Goal: Task Accomplishment & Management: Use online tool/utility

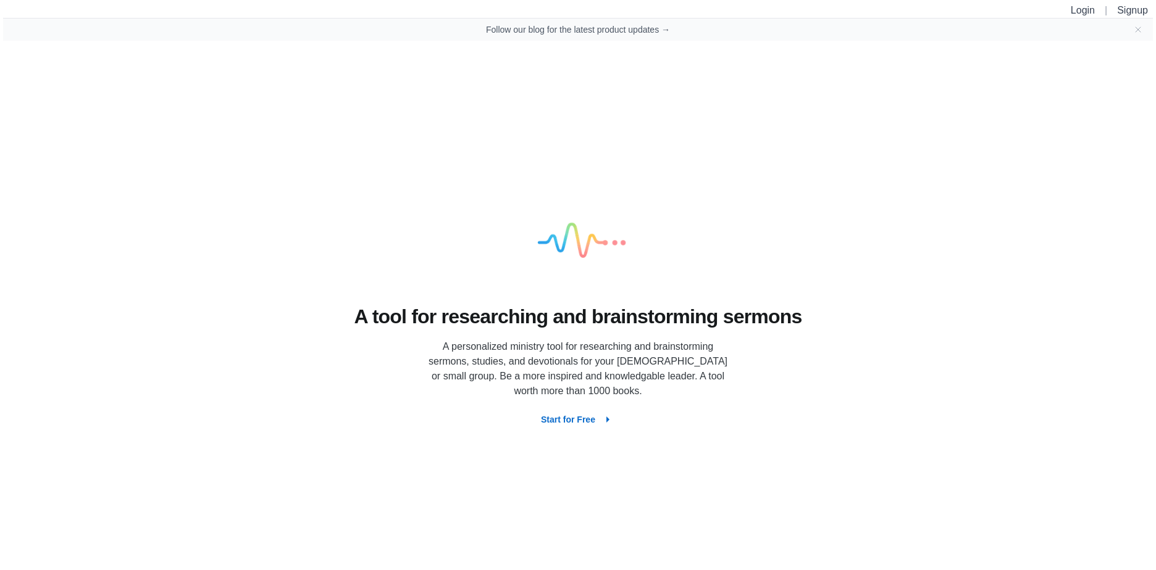
click at [583, 420] on button "Start for Free" at bounding box center [578, 420] width 94 height 22
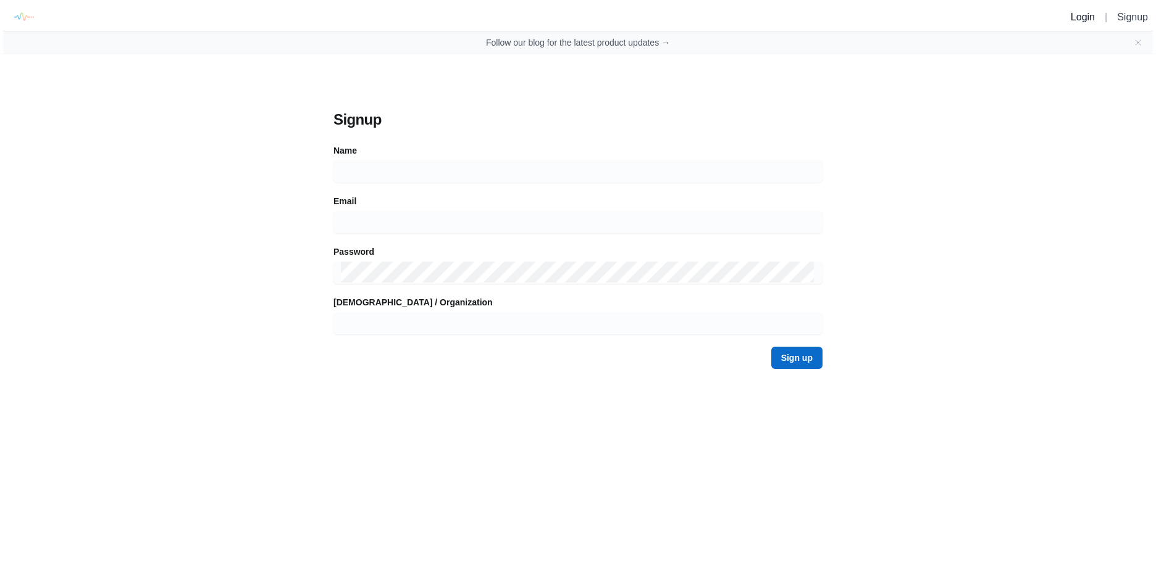
click at [1086, 17] on link "Login" at bounding box center [1082, 17] width 24 height 10
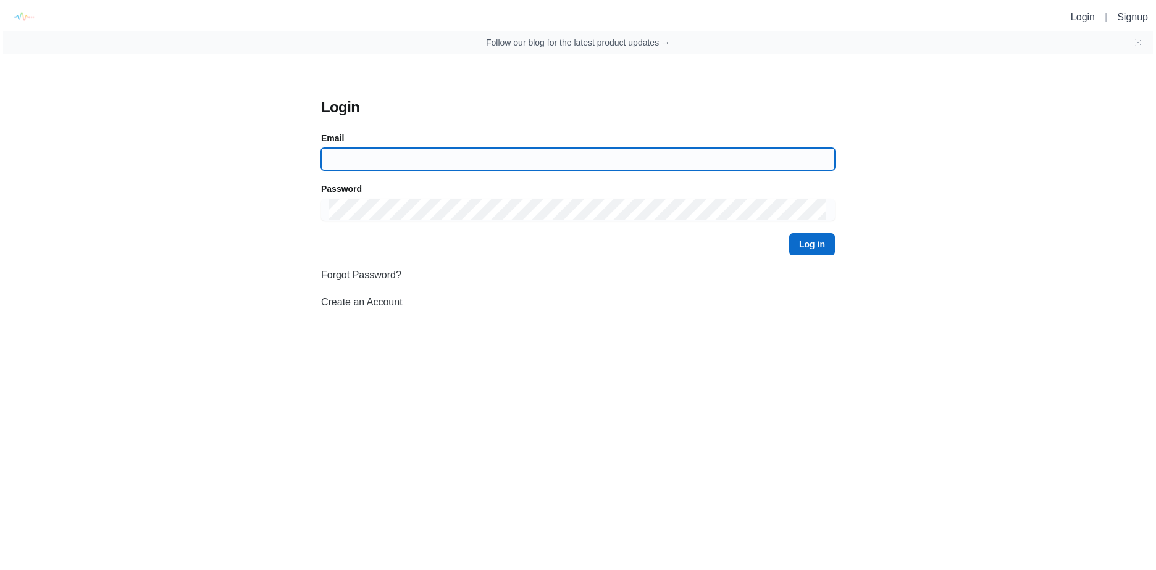
click at [476, 167] on input at bounding box center [577, 159] width 499 height 22
type input "[PERSON_NAME][EMAIL_ADDRESS][PERSON_NAME][DOMAIN_NAME]"
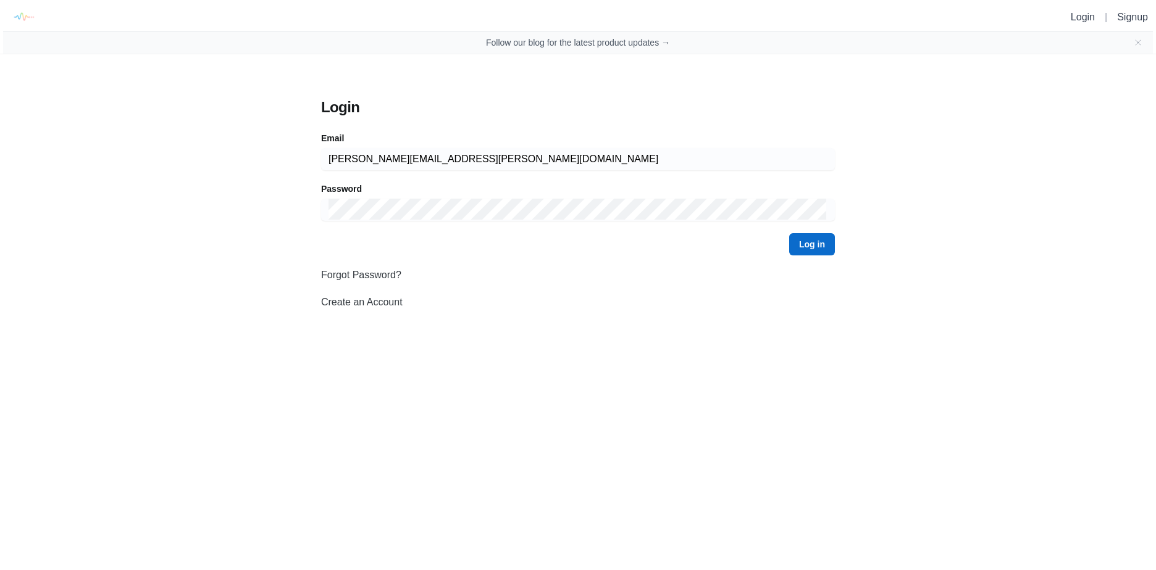
click at [787, 245] on div "Log in" at bounding box center [578, 244] width 514 height 22
click at [799, 236] on button "Log in" at bounding box center [812, 244] width 46 height 22
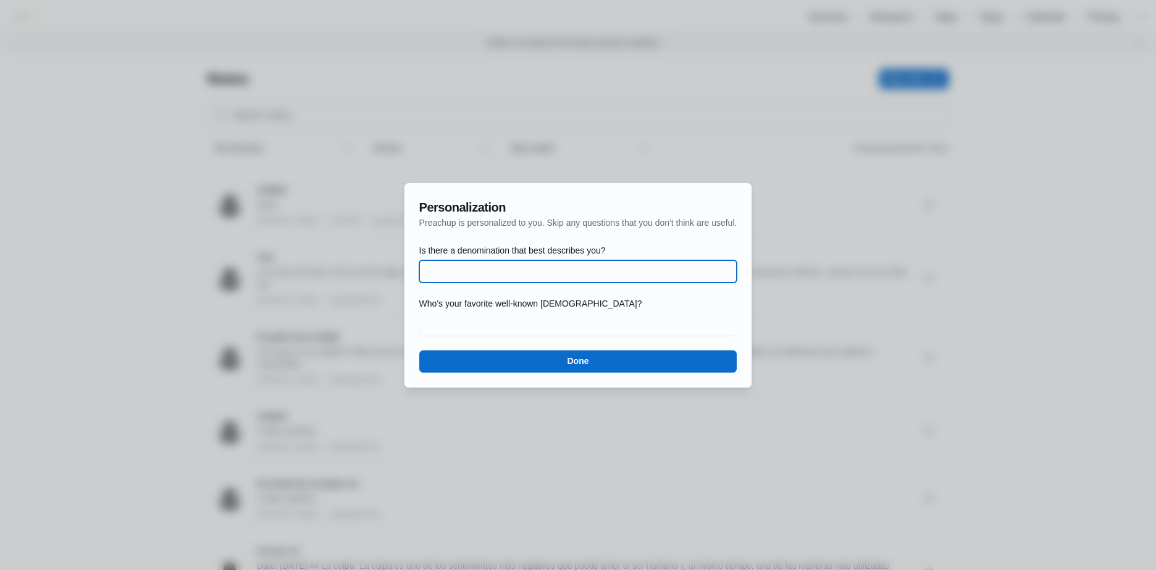
click at [585, 270] on input "Is there a denomination that best describes you?" at bounding box center [578, 272] width 303 height 22
type input "[DEMOGRAPHIC_DATA]/[DEMOGRAPHIC_DATA]"
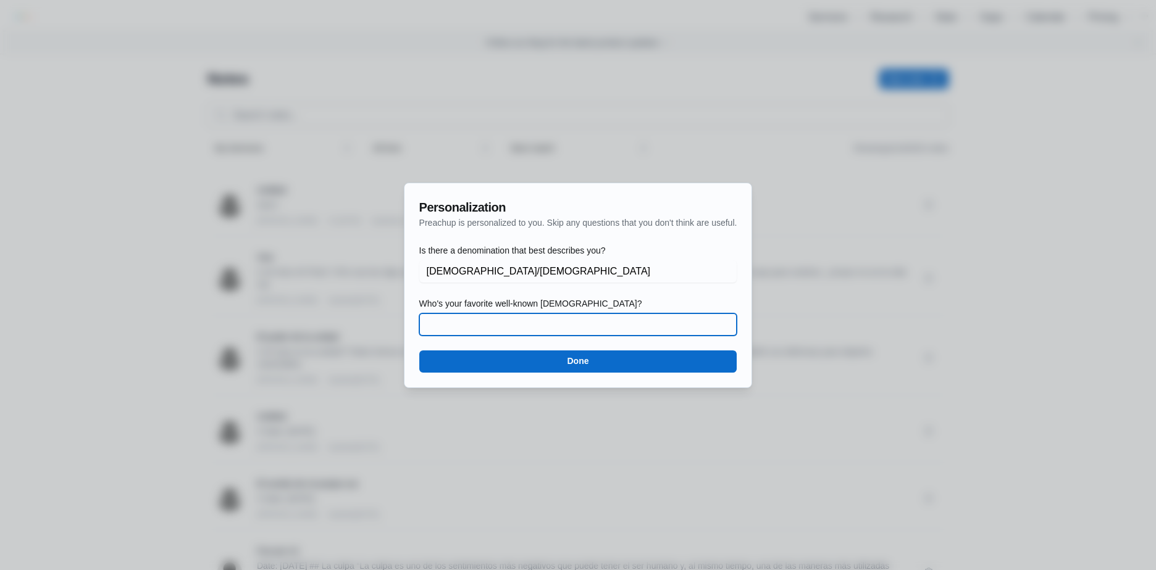
click at [567, 325] on input "Who's your favorite well-known [DEMOGRAPHIC_DATA]?" at bounding box center [578, 325] width 303 height 22
type input "[PERSON_NAME]"
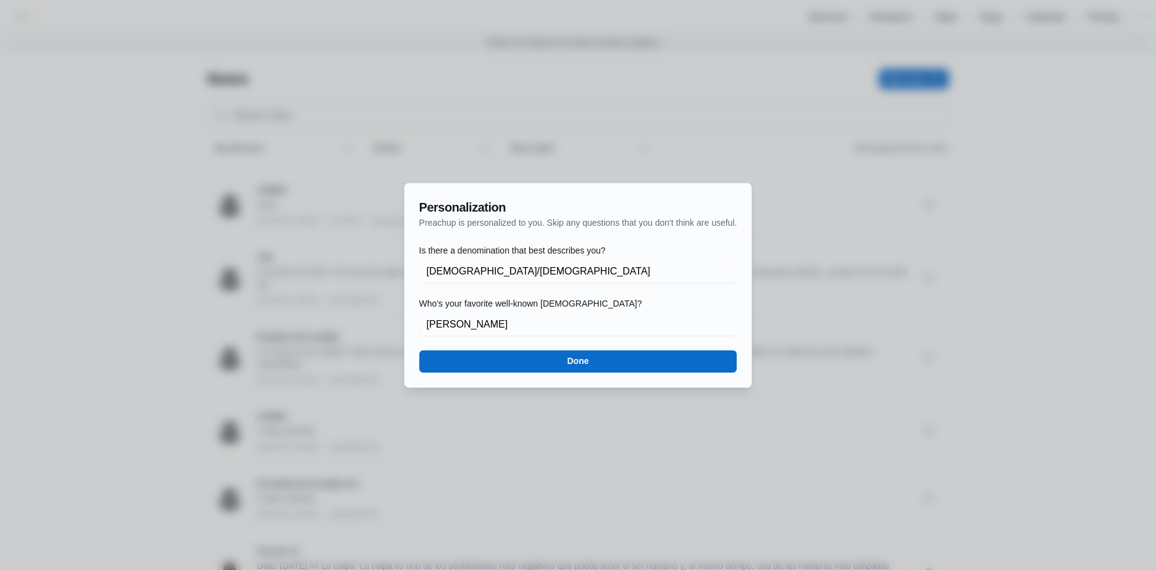
click at [619, 364] on button "Done" at bounding box center [578, 362] width 318 height 22
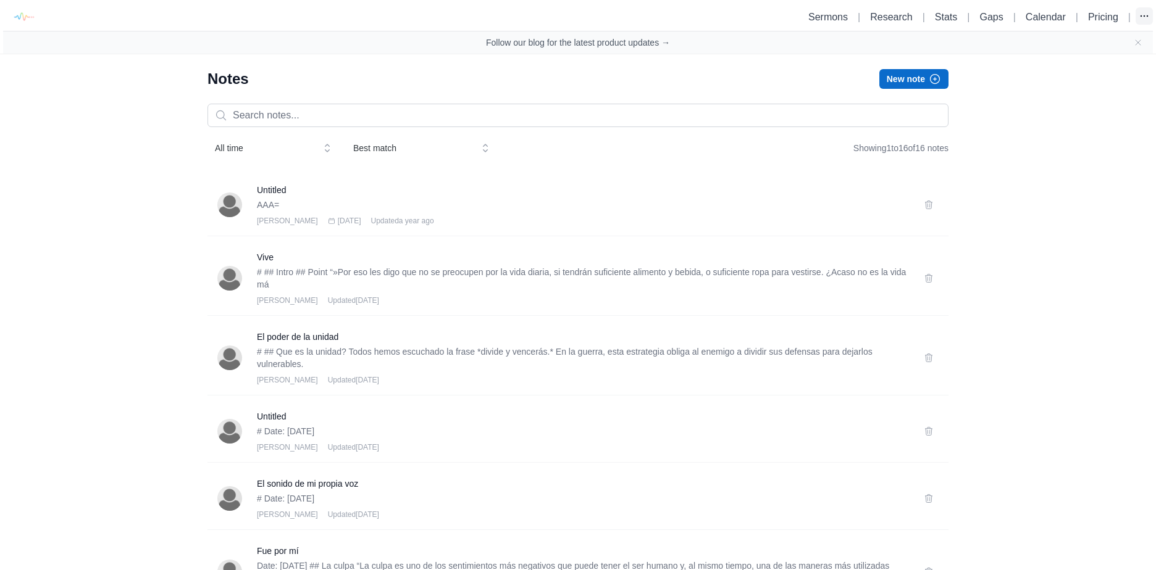
click at [1138, 12] on icon "button" at bounding box center [1144, 16] width 12 height 12
click at [1098, 18] on ul "Sermons | Research | Stats | Gaps | Calendar | Pricing | Account settings Logout" at bounding box center [968, 16] width 349 height 19
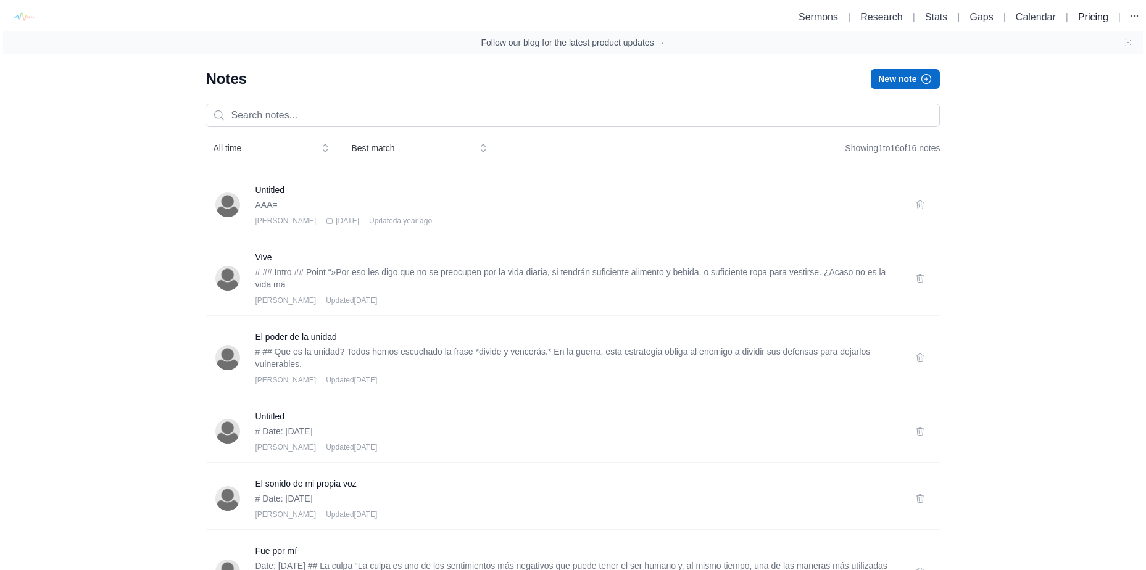
click at [1098, 18] on link "Pricing" at bounding box center [1093, 17] width 30 height 10
click at [820, 19] on link "Sermons" at bounding box center [819, 17] width 40 height 10
click at [440, 265] on div "Vive # ## Intro ## Point “»Por eso les digo que no se preocupen por la vida dia…" at bounding box center [578, 278] width 646 height 54
click at [280, 188] on h3 "Untitled" at bounding box center [578, 190] width 646 height 12
click at [269, 257] on h3 "Vive" at bounding box center [578, 257] width 646 height 12
